Goal: Task Accomplishment & Management: Use online tool/utility

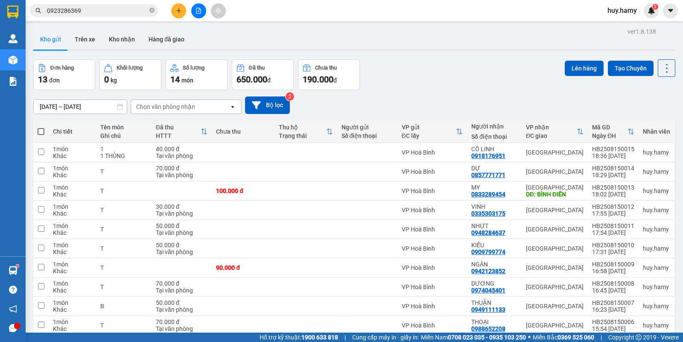
scroll to position [39, 0]
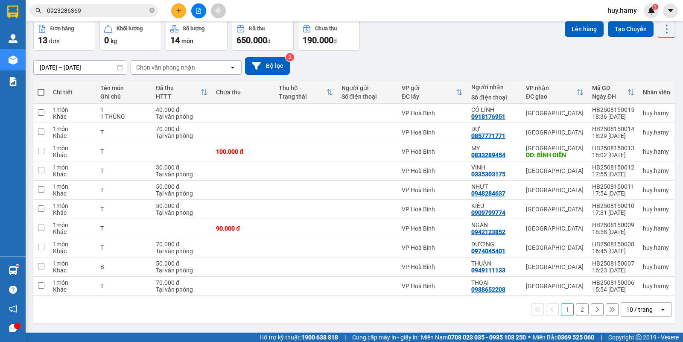
click at [42, 90] on span at bounding box center [41, 92] width 7 height 7
click at [41, 88] on input "checkbox" at bounding box center [41, 88] width 0 height 0
checkbox input "true"
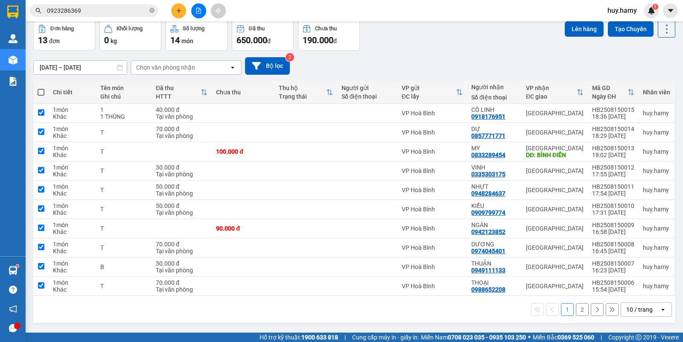
checkbox input "true"
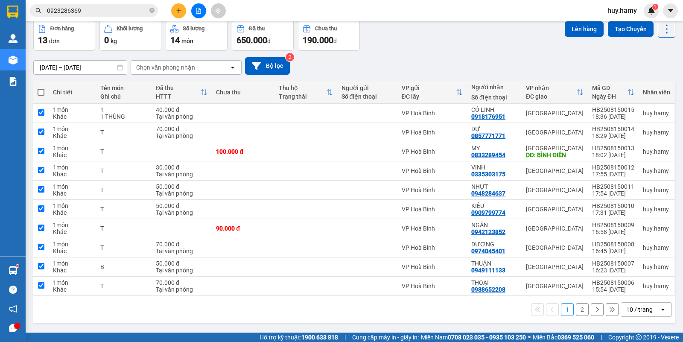
checkbox input "true"
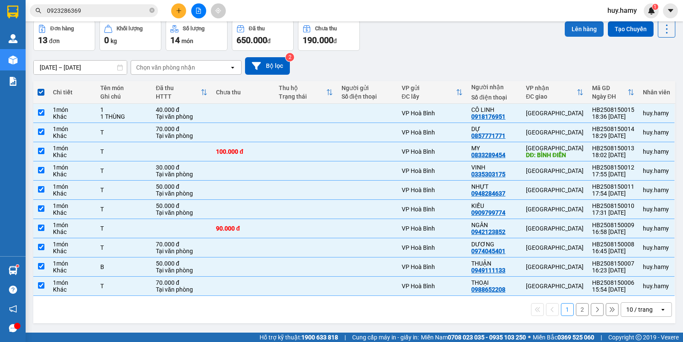
click at [572, 29] on button "Lên hàng" at bounding box center [584, 28] width 39 height 15
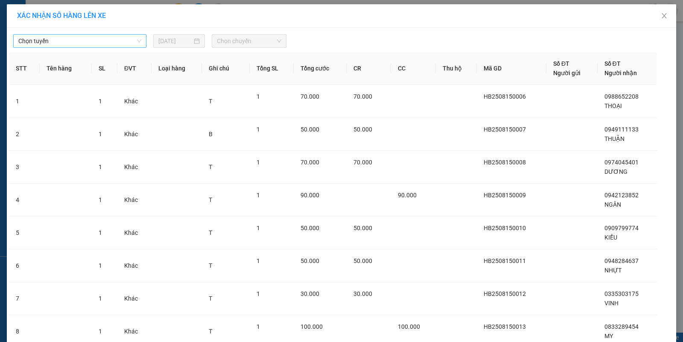
click at [101, 39] on span "Chọn tuyến" at bounding box center [79, 41] width 123 height 13
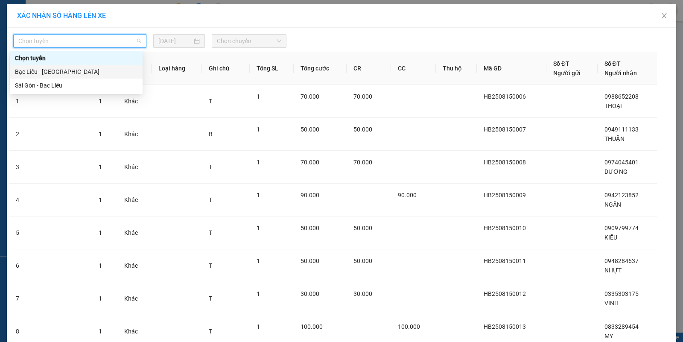
click at [73, 71] on div "Bạc Liêu - [GEOGRAPHIC_DATA]" at bounding box center [76, 71] width 123 height 9
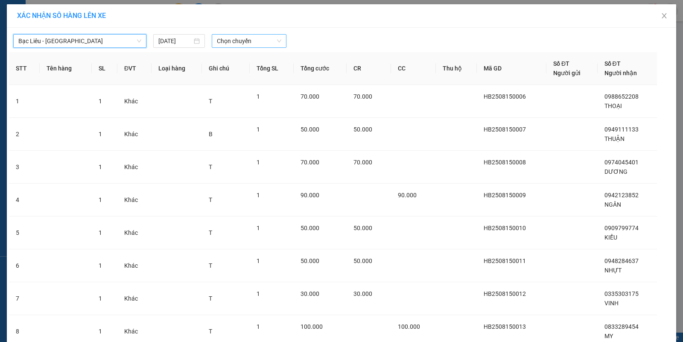
click at [267, 38] on span "Chọn chuyến" at bounding box center [249, 41] width 65 height 13
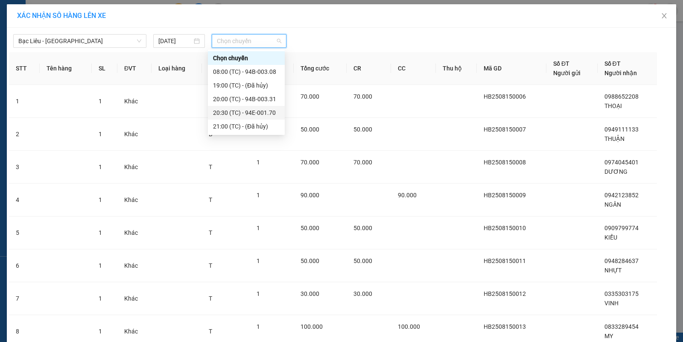
click at [268, 111] on div "20:30 (TC) - 94E-001.70" at bounding box center [246, 112] width 67 height 9
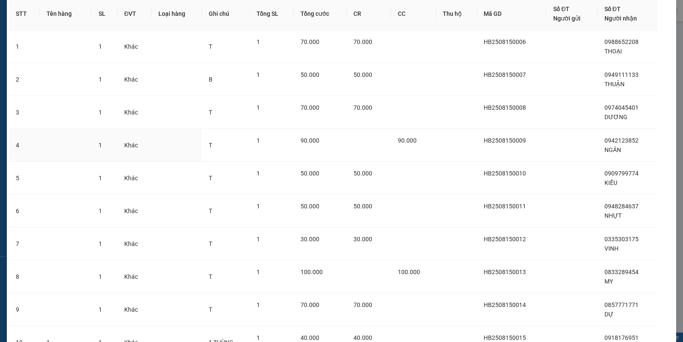
scroll to position [140, 0]
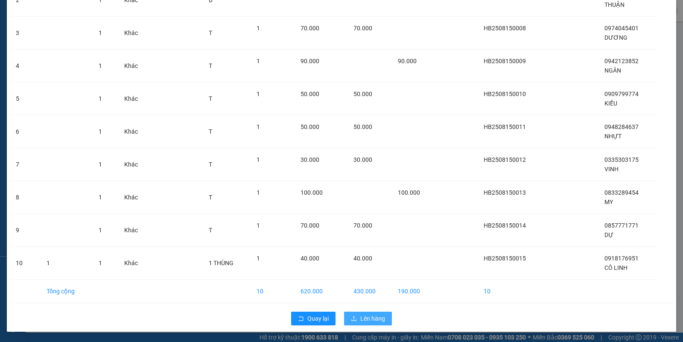
click at [366, 315] on span "Lên hàng" at bounding box center [373, 318] width 25 height 9
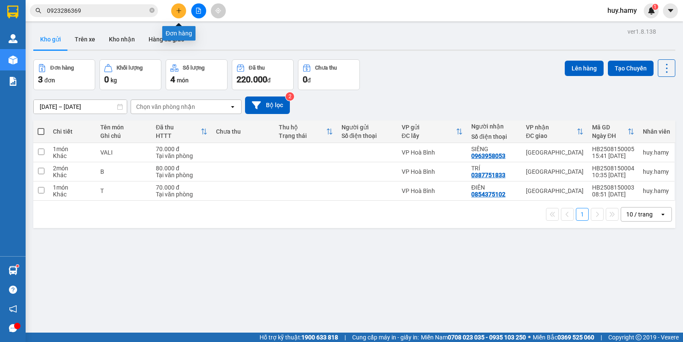
click at [176, 12] on icon "plus" at bounding box center [179, 11] width 6 height 6
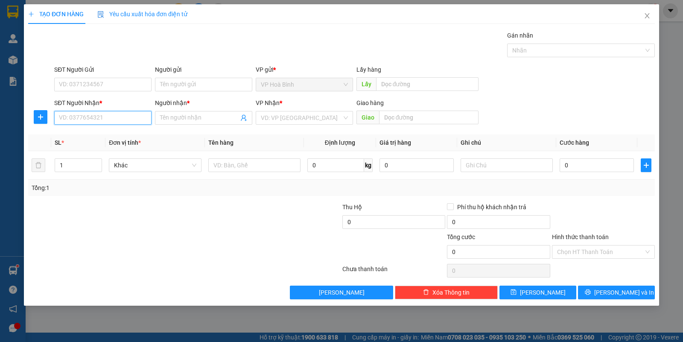
click at [93, 120] on input "SĐT Người Nhận *" at bounding box center [102, 118] width 97 height 14
click at [84, 137] on div "0948886757 - O TÊN" at bounding box center [102, 135] width 87 height 9
type input "0948886757"
type input "O TÊN"
type input "100.000"
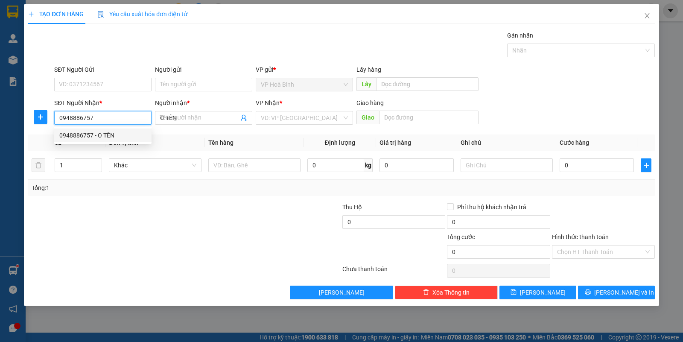
type input "100.000"
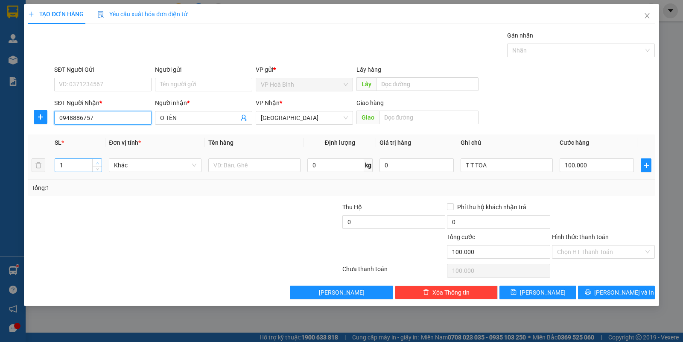
type input "0948886757"
type input "2"
click at [96, 163] on icon "up" at bounding box center [97, 163] width 3 height 3
click at [610, 290] on span "[PERSON_NAME] và In" at bounding box center [625, 292] width 60 height 9
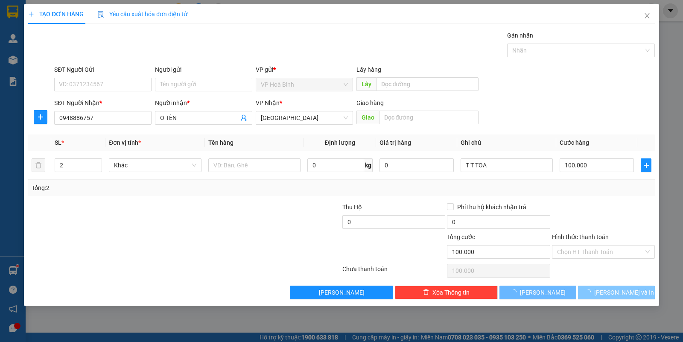
type input "0"
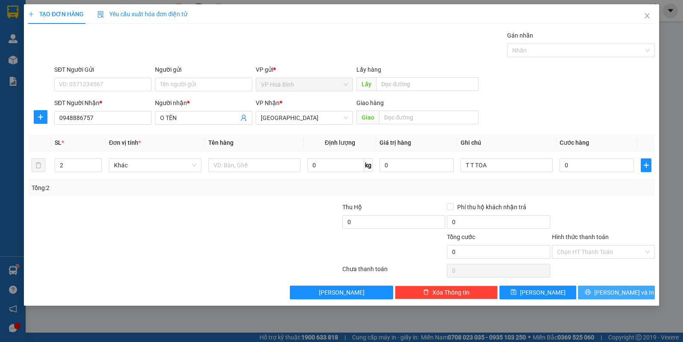
click at [604, 290] on button "[PERSON_NAME] và In" at bounding box center [616, 293] width 77 height 14
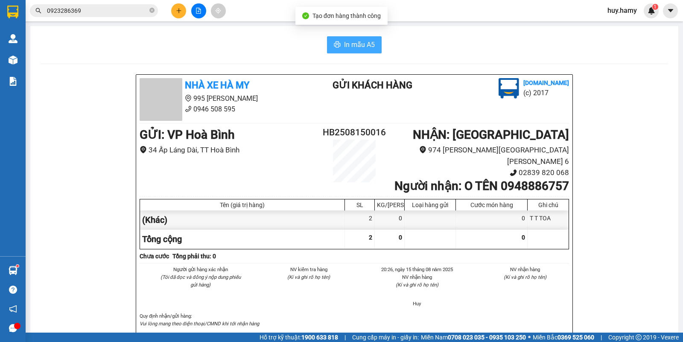
click at [351, 43] on span "In mẫu A5" at bounding box center [359, 44] width 31 height 11
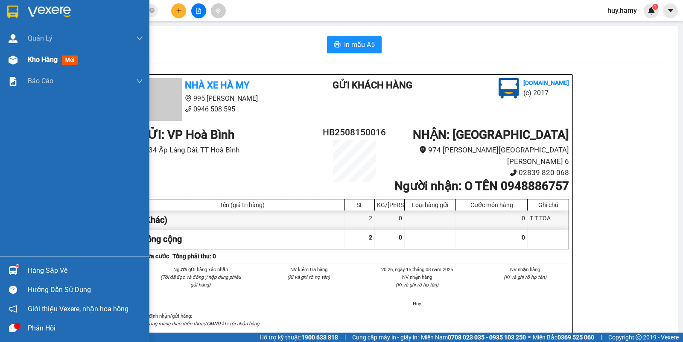
click at [35, 53] on div "Kho hàng mới" at bounding box center [85, 59] width 115 height 21
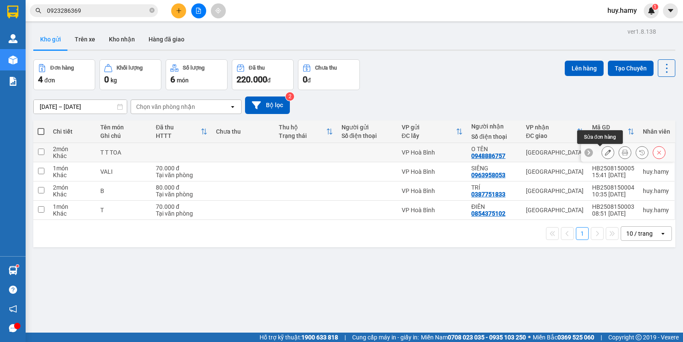
click at [605, 153] on icon at bounding box center [608, 153] width 6 height 6
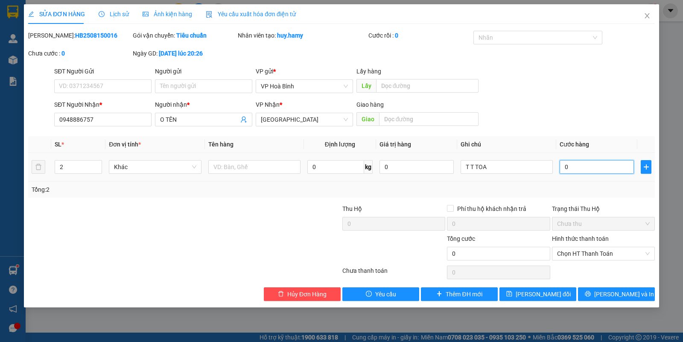
click at [575, 165] on input "0" at bounding box center [597, 167] width 74 height 14
type input "1"
type input "10"
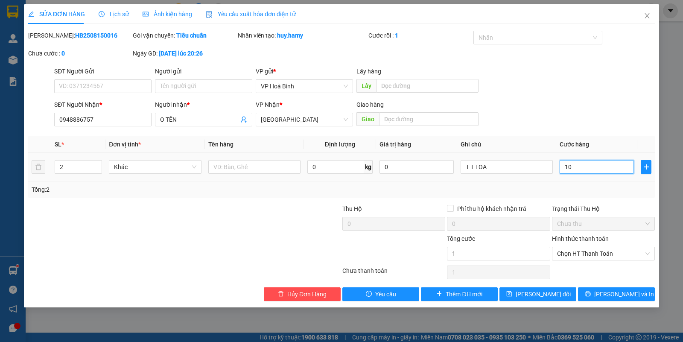
type input "10"
type input "100"
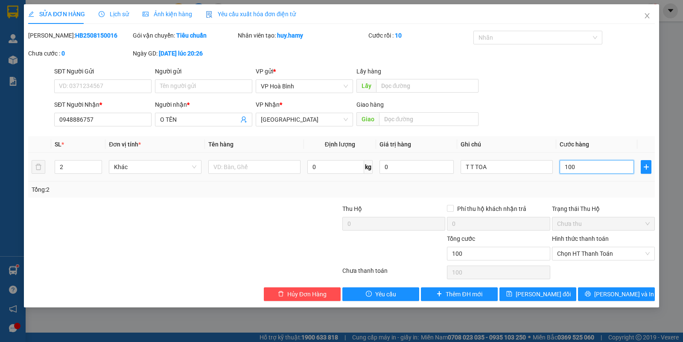
type input "1.000"
type input "10.000"
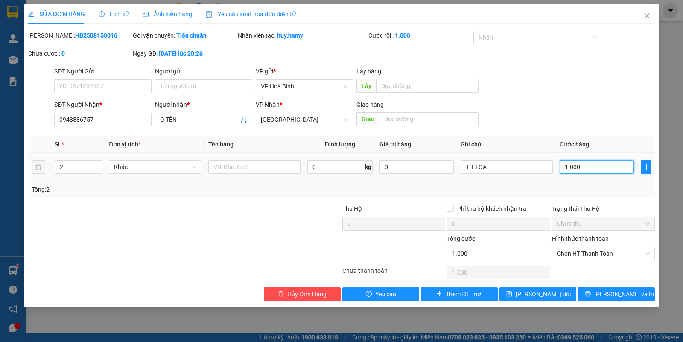
type input "10.000"
type input "100.000"
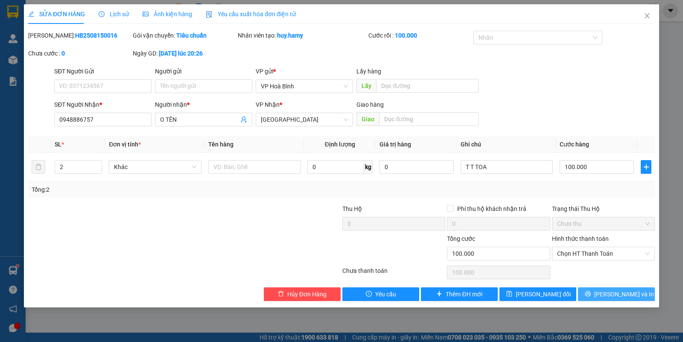
click at [605, 291] on button "[PERSON_NAME] và In" at bounding box center [616, 294] width 77 height 14
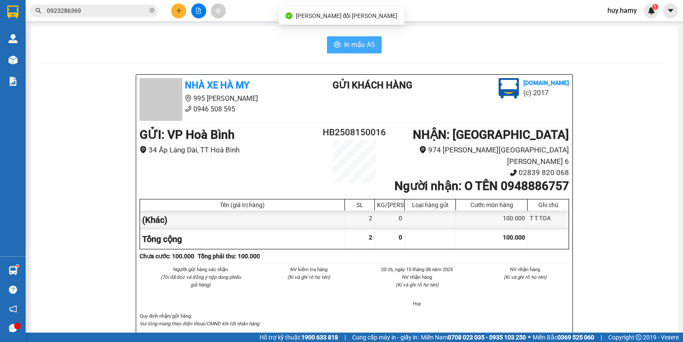
click at [344, 41] on span "In mẫu A5" at bounding box center [359, 44] width 31 height 11
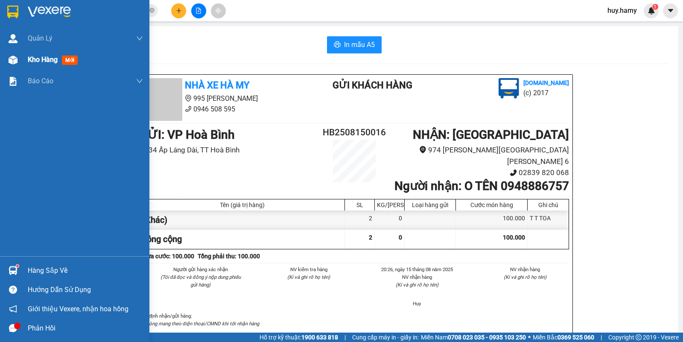
click at [39, 64] on div "Kho hàng mới" at bounding box center [54, 59] width 53 height 11
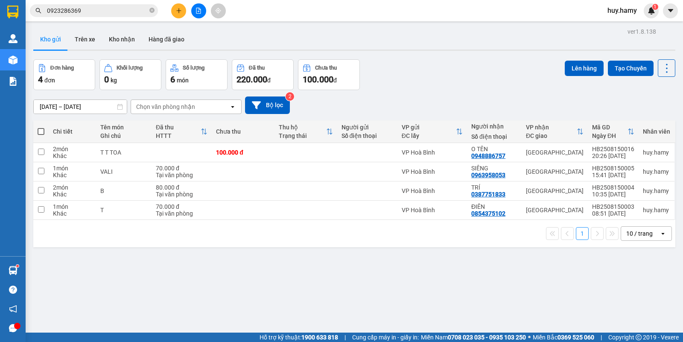
click at [42, 129] on span at bounding box center [41, 131] width 7 height 7
click at [41, 127] on input "checkbox" at bounding box center [41, 127] width 0 height 0
checkbox input "true"
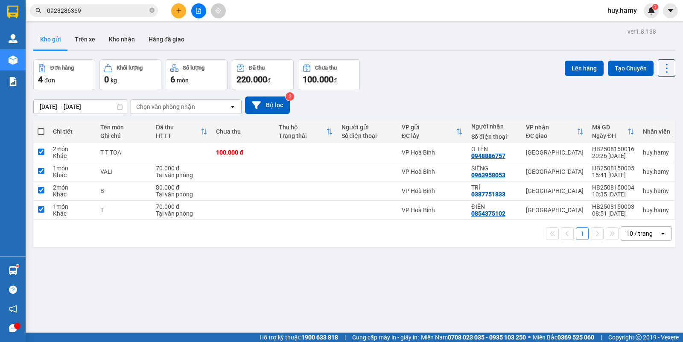
checkbox input "true"
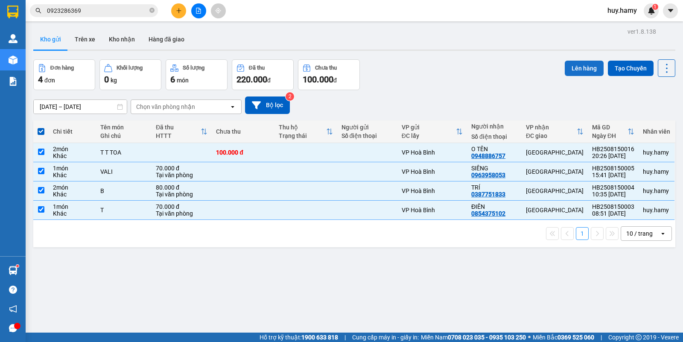
click at [569, 69] on button "Lên hàng" at bounding box center [584, 68] width 39 height 15
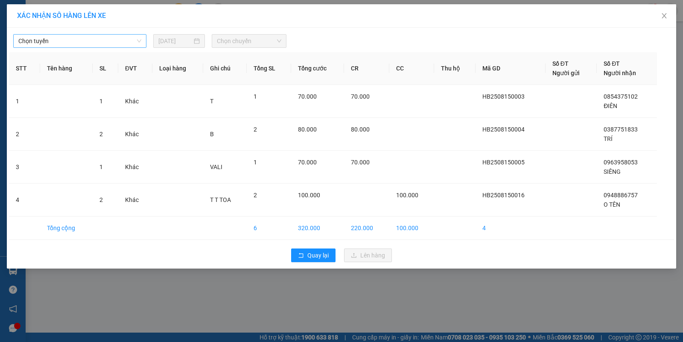
click at [124, 44] on span "Chọn tuyến" at bounding box center [79, 41] width 123 height 13
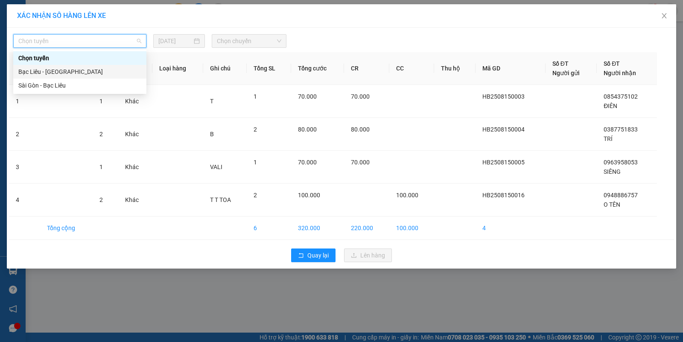
click at [68, 73] on div "Bạc Liêu - [GEOGRAPHIC_DATA]" at bounding box center [79, 71] width 123 height 9
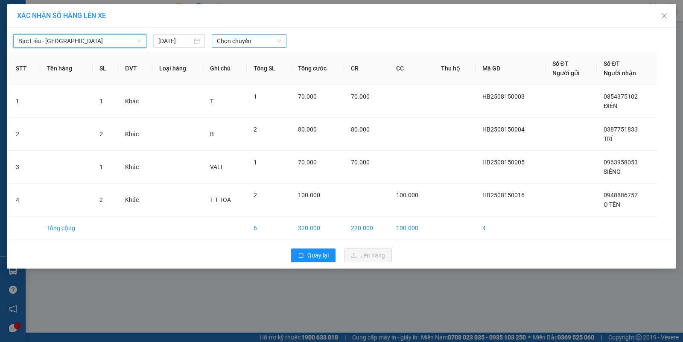
click at [229, 42] on span "Chọn chuyến" at bounding box center [249, 41] width 65 height 13
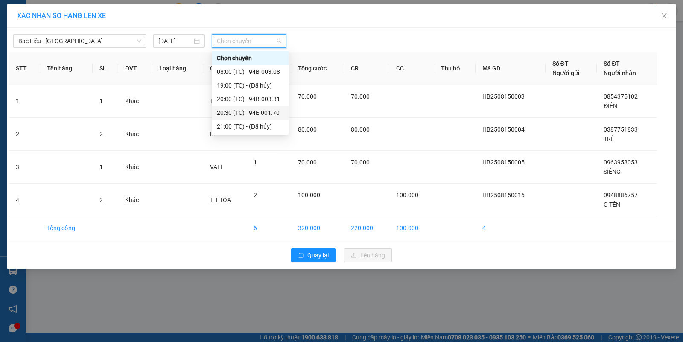
click at [270, 115] on div "20:30 (TC) - 94E-001.70" at bounding box center [250, 112] width 67 height 9
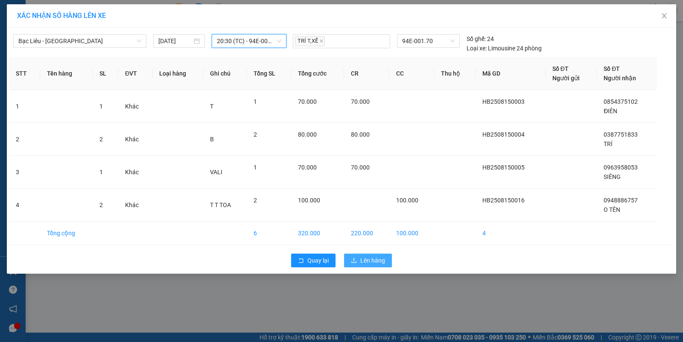
click at [367, 263] on span "Lên hàng" at bounding box center [373, 260] width 25 height 9
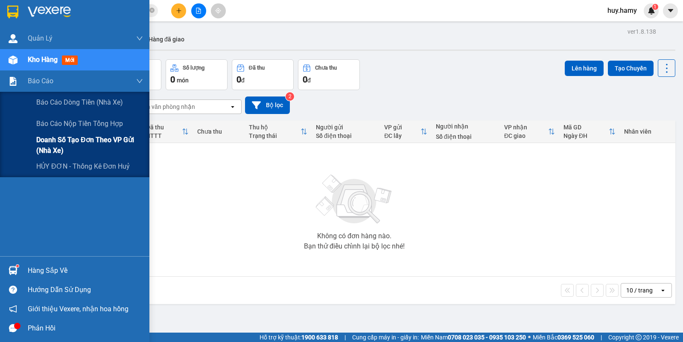
click at [90, 139] on span "Doanh số tạo đơn theo VP gửi (nhà xe)" at bounding box center [89, 145] width 107 height 21
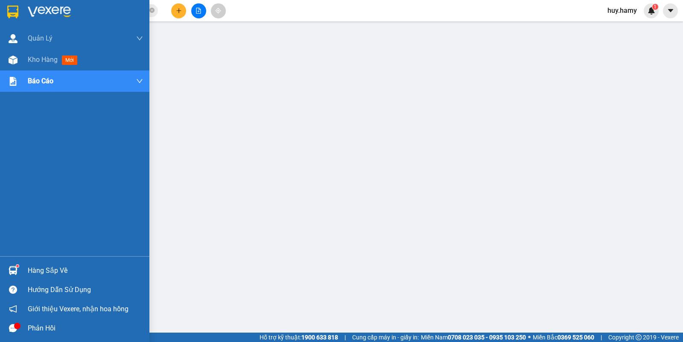
click at [37, 264] on div "Hàng sắp về" at bounding box center [85, 270] width 115 height 13
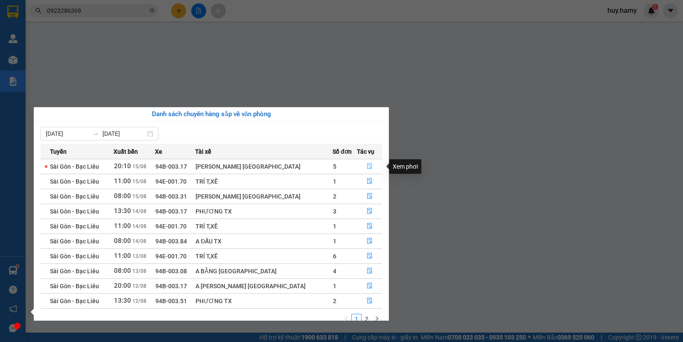
click at [367, 163] on icon "file-done" at bounding box center [370, 166] width 6 height 6
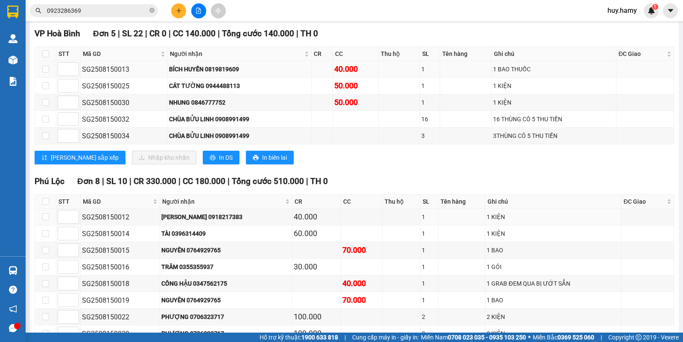
scroll to position [107, 0]
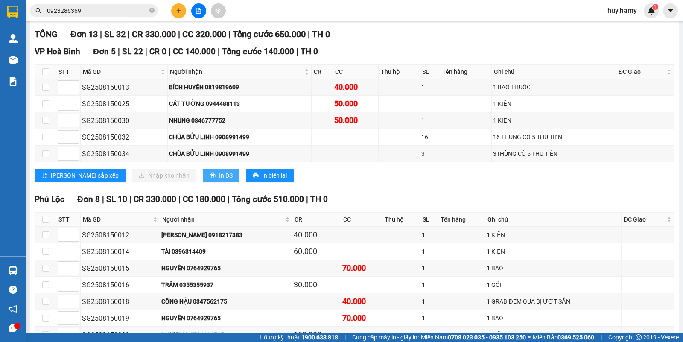
click at [210, 179] on icon "printer" at bounding box center [213, 176] width 6 height 6
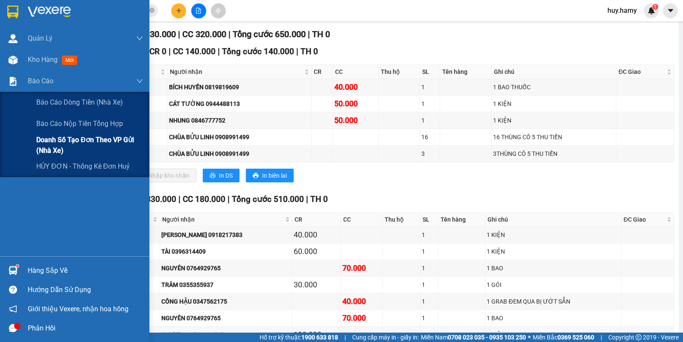
click at [82, 140] on span "Doanh số tạo đơn theo VP gửi (nhà xe)" at bounding box center [89, 145] width 107 height 21
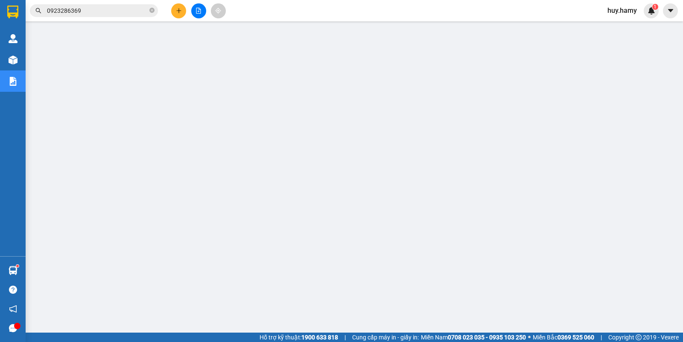
scroll to position [82, 0]
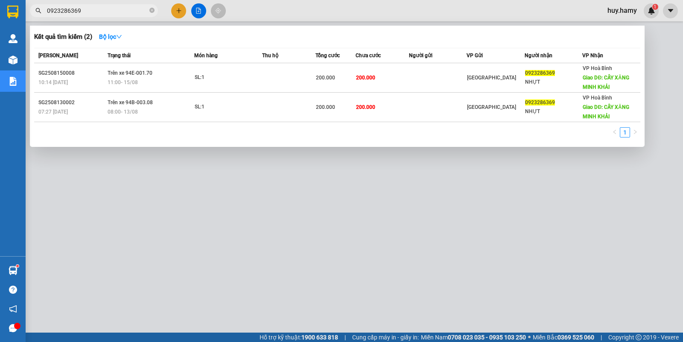
click at [100, 8] on input "0923286369" at bounding box center [97, 10] width 101 height 9
type input "0"
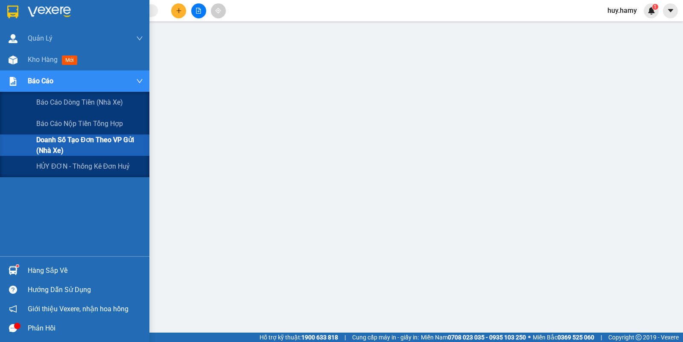
click at [101, 140] on span "Doanh số tạo đơn theo VP gửi (nhà xe)" at bounding box center [89, 145] width 107 height 21
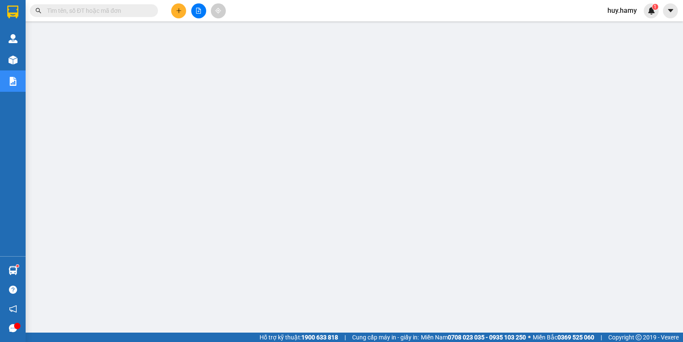
scroll to position [0, 0]
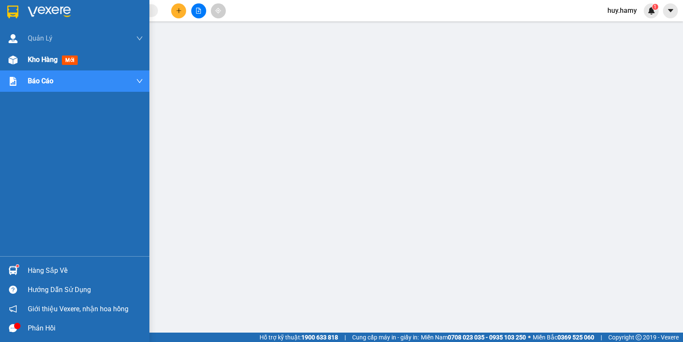
click at [35, 56] on span "Kho hàng" at bounding box center [43, 60] width 30 height 8
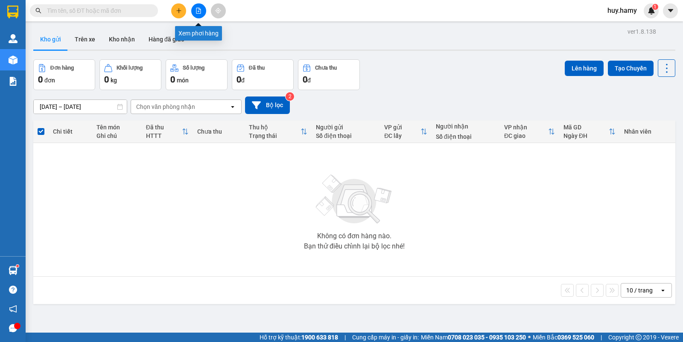
click at [198, 15] on button at bounding box center [198, 10] width 15 height 15
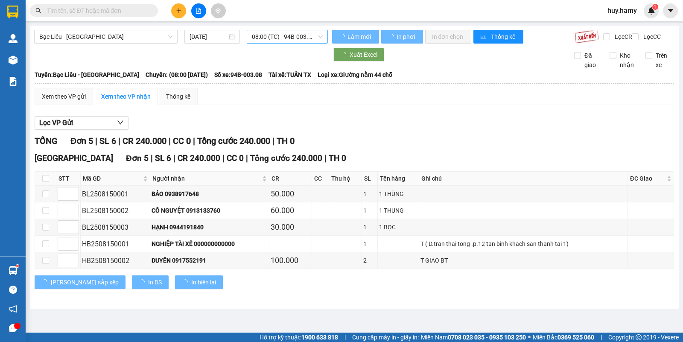
click at [290, 31] on span "08:00 (TC) - 94B-003.08" at bounding box center [287, 36] width 70 height 13
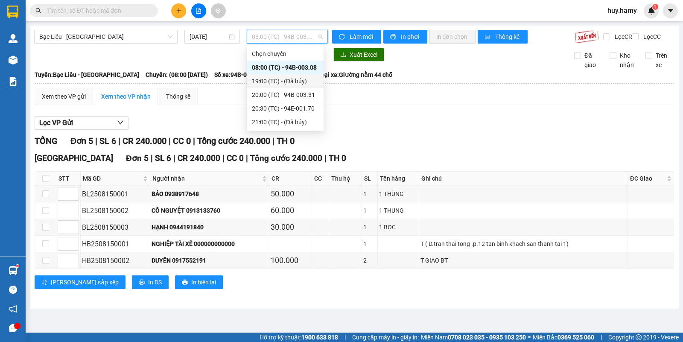
click at [282, 86] on div "19:00 (TC) - (Đã hủy)" at bounding box center [285, 81] width 77 height 14
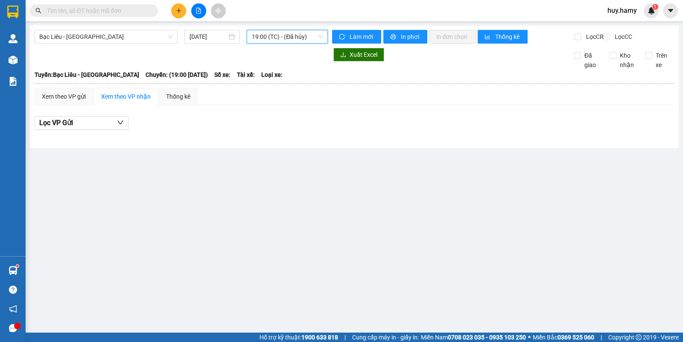
click at [281, 35] on span "19:00 (TC) - (Đã hủy)" at bounding box center [287, 36] width 70 height 13
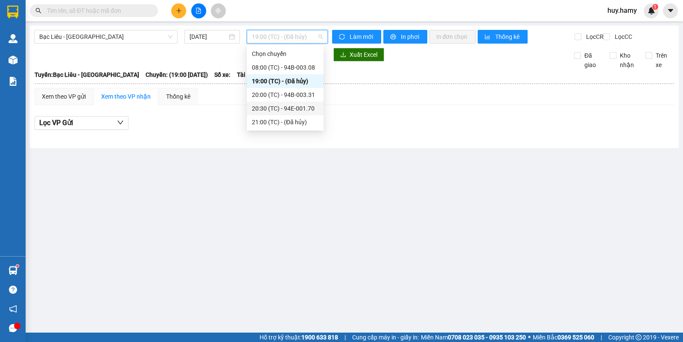
click at [291, 108] on div "20:30 (TC) - 94E-001.70" at bounding box center [285, 108] width 67 height 9
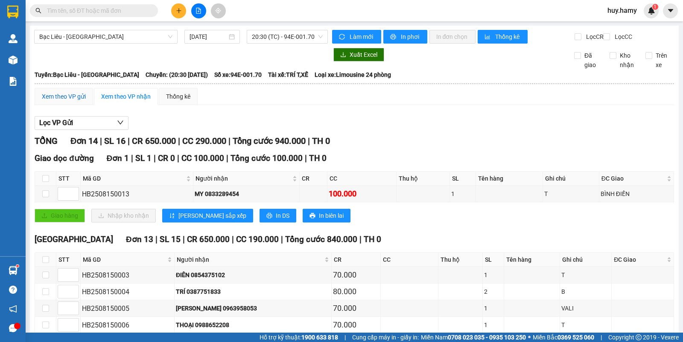
click at [65, 101] on div "Xem theo VP gửi" at bounding box center [64, 96] width 44 height 9
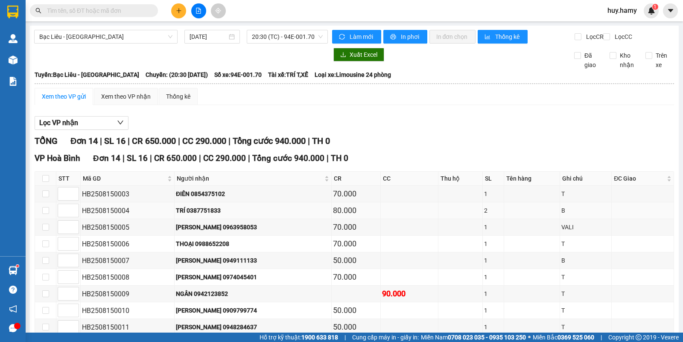
scroll to position [142, 0]
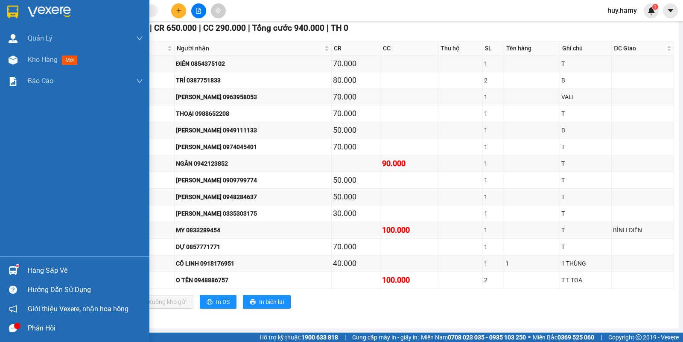
click at [48, 268] on div "Hàng sắp về" at bounding box center [85, 270] width 115 height 13
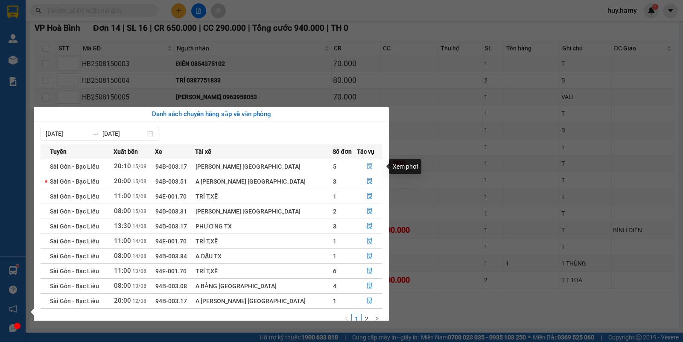
click at [367, 168] on icon "file-done" at bounding box center [370, 166] width 6 height 6
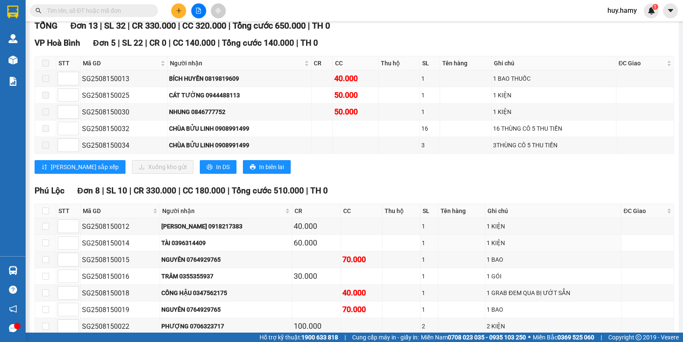
scroll to position [89, 0]
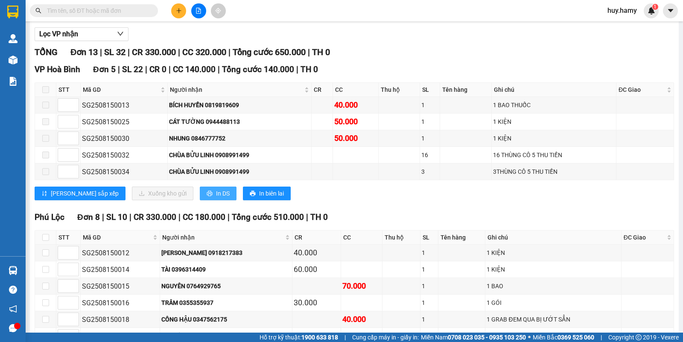
click at [216, 198] on span "In DS" at bounding box center [223, 193] width 14 height 9
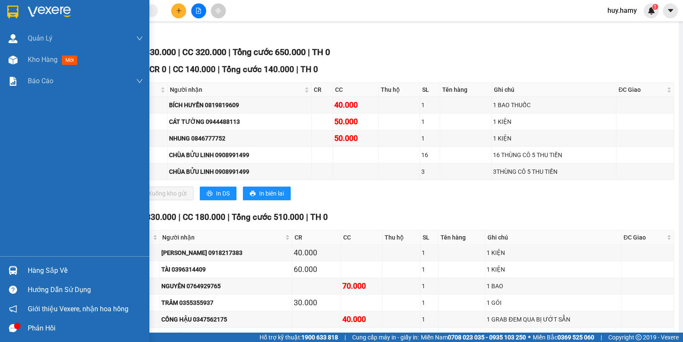
click at [43, 270] on div "Hàng sắp về" at bounding box center [85, 270] width 115 height 13
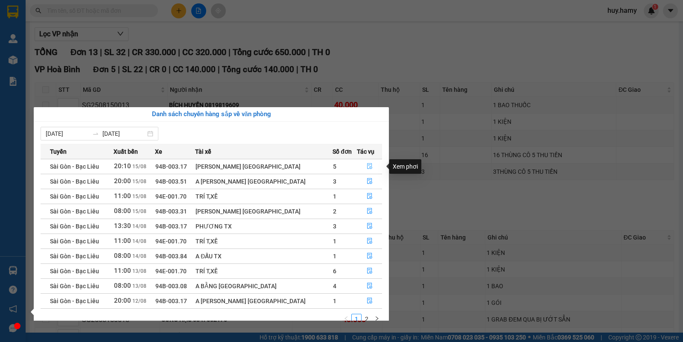
click at [368, 164] on icon "file-done" at bounding box center [370, 166] width 6 height 6
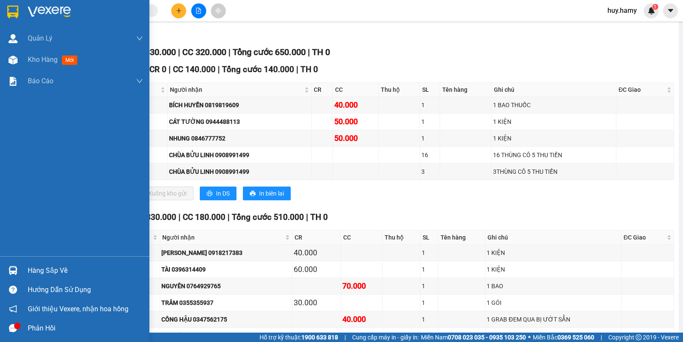
click at [24, 266] on div "Hàng sắp về" at bounding box center [75, 270] width 150 height 19
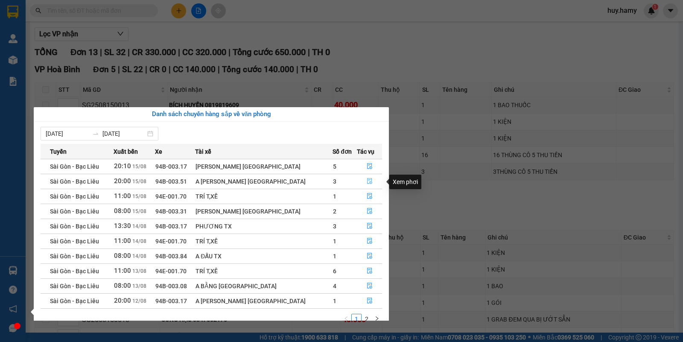
click at [368, 183] on button "button" at bounding box center [370, 182] width 25 height 14
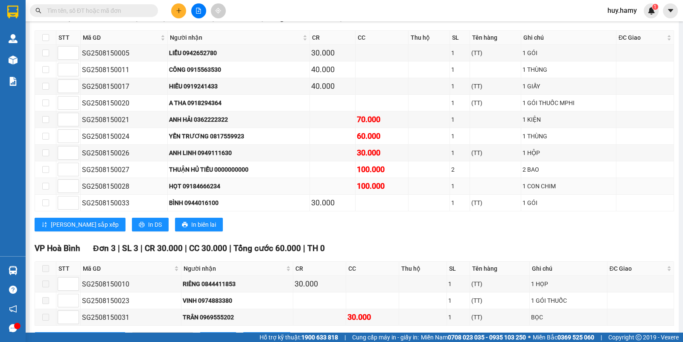
scroll to position [191, 0]
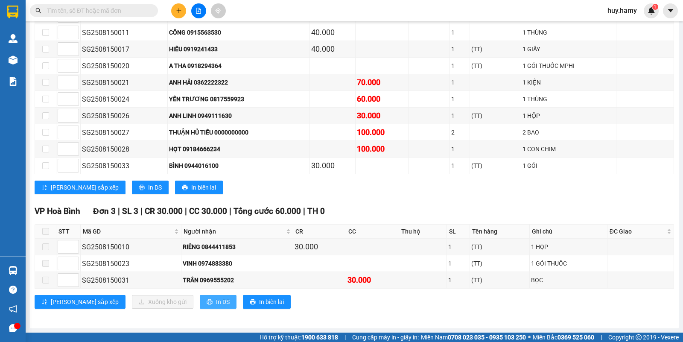
click at [216, 304] on span "In DS" at bounding box center [223, 301] width 14 height 9
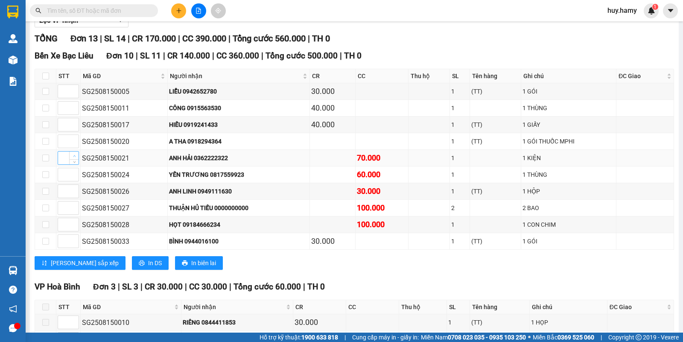
scroll to position [0, 0]
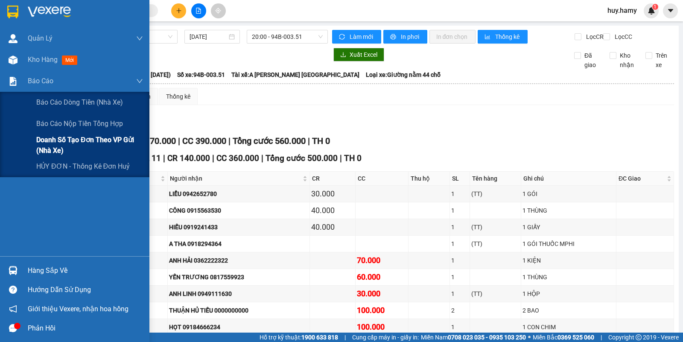
click at [81, 140] on span "Doanh số tạo đơn theo VP gửi (nhà xe)" at bounding box center [89, 145] width 107 height 21
